Goal: Obtain resource: Obtain resource

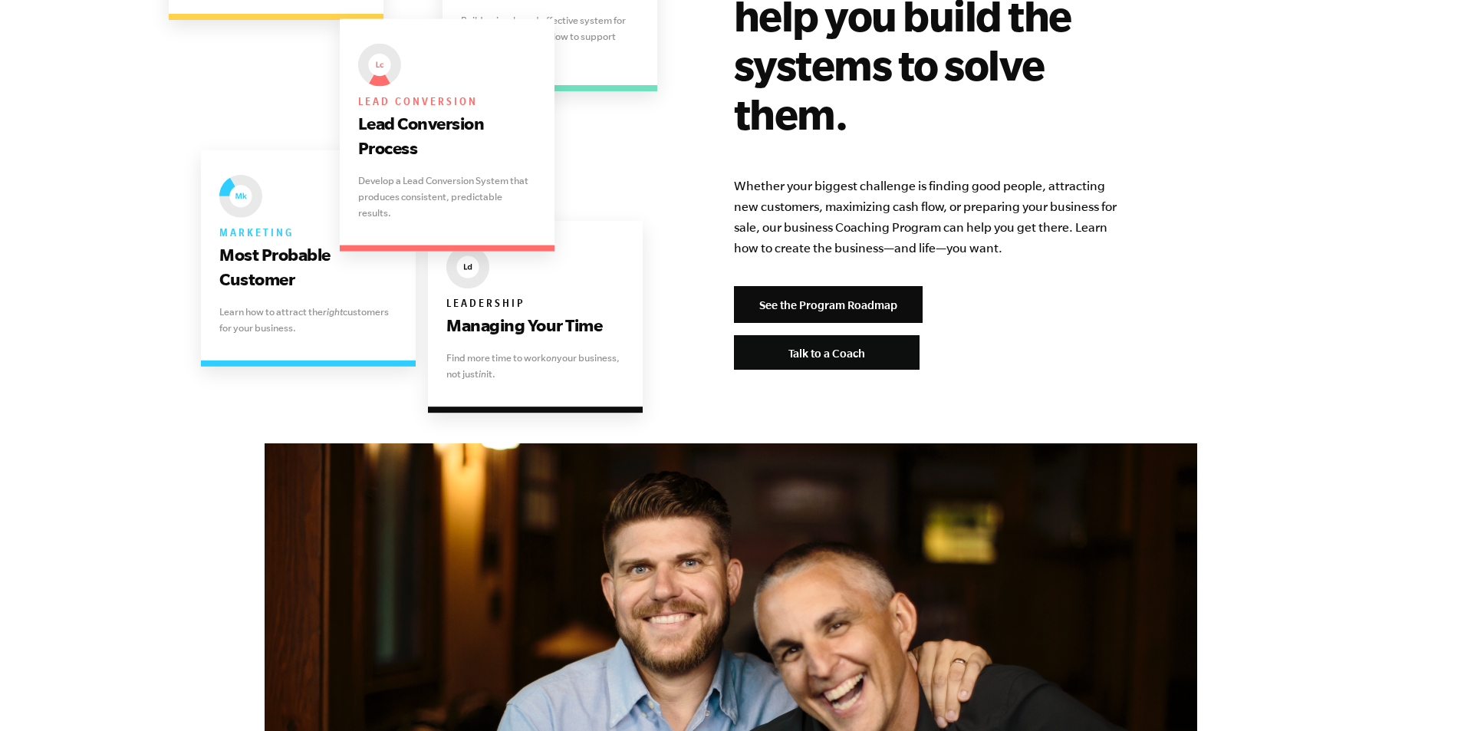
scroll to position [3322, 0]
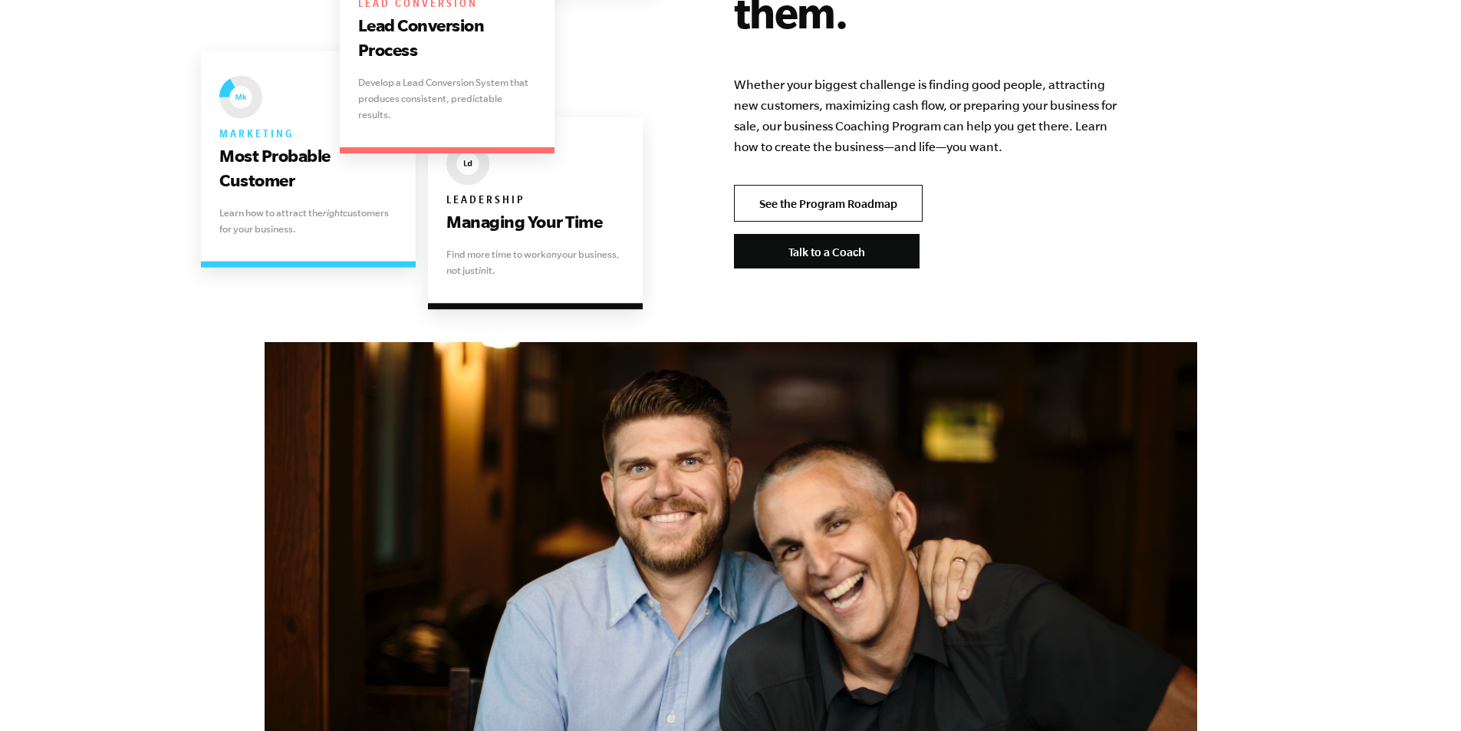
click at [798, 185] on link "See the Program Roadmap" at bounding box center [828, 203] width 189 height 37
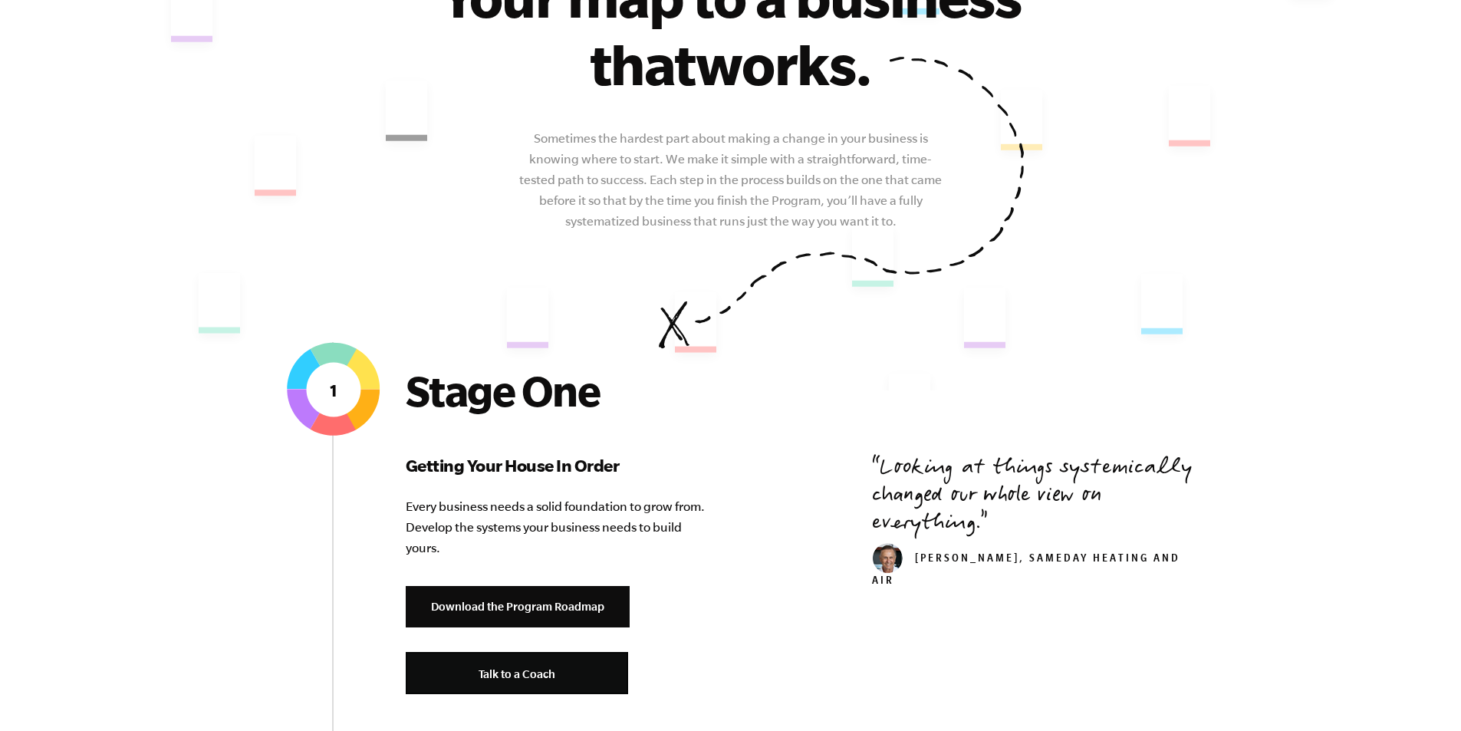
scroll to position [511, 0]
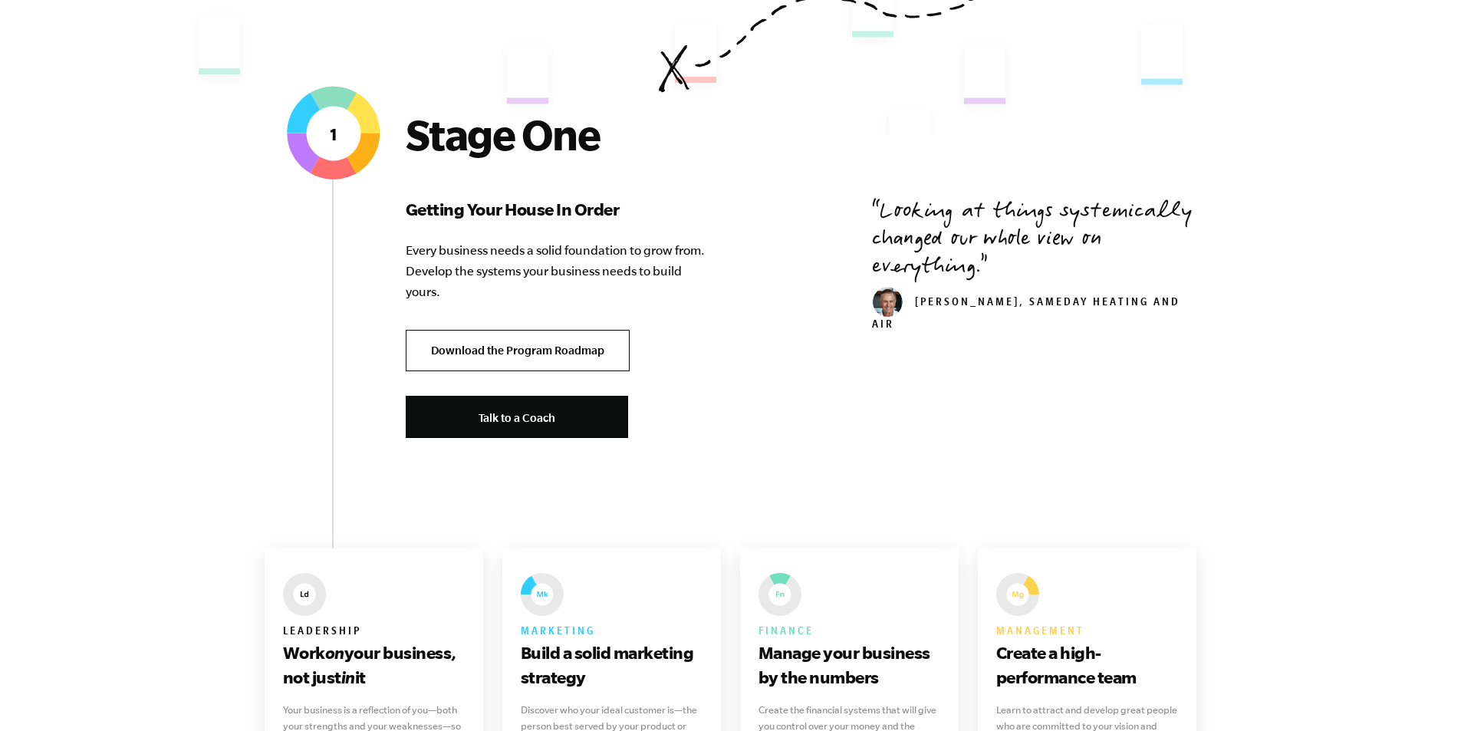
click at [558, 351] on link "Download the Program Roadmap" at bounding box center [518, 351] width 224 height 42
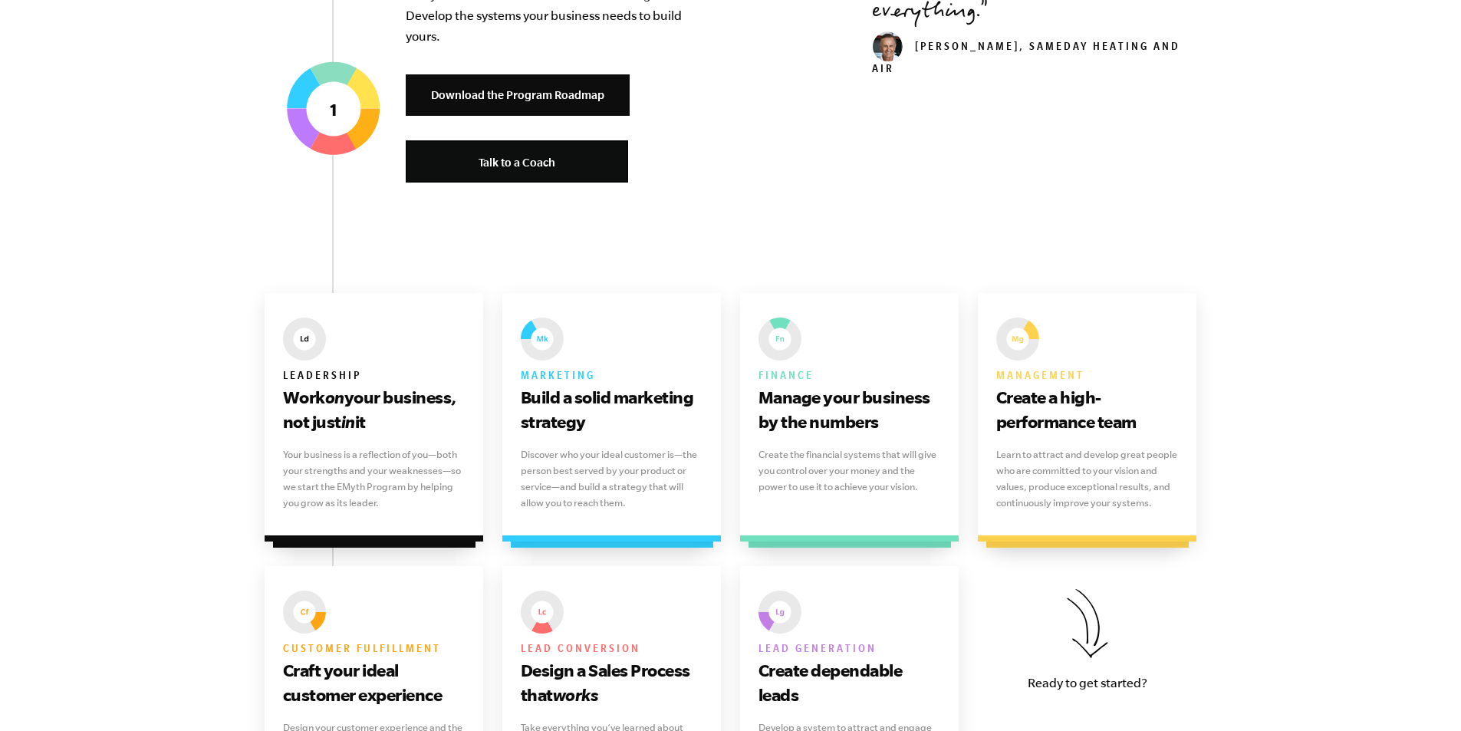
scroll to position [1022, 0]
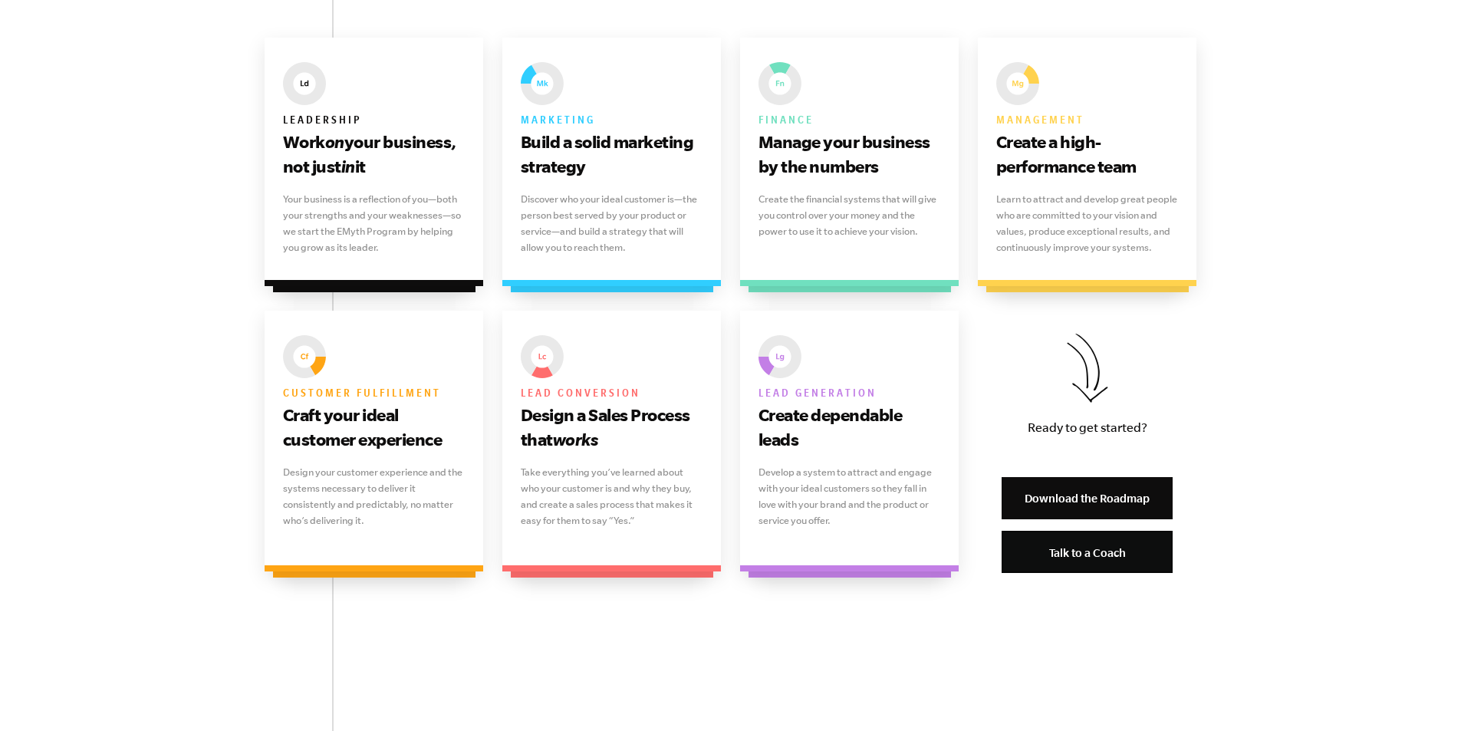
click at [1076, 497] on link "Download the Roadmap" at bounding box center [1086, 498] width 171 height 42
